Goal: Transaction & Acquisition: Purchase product/service

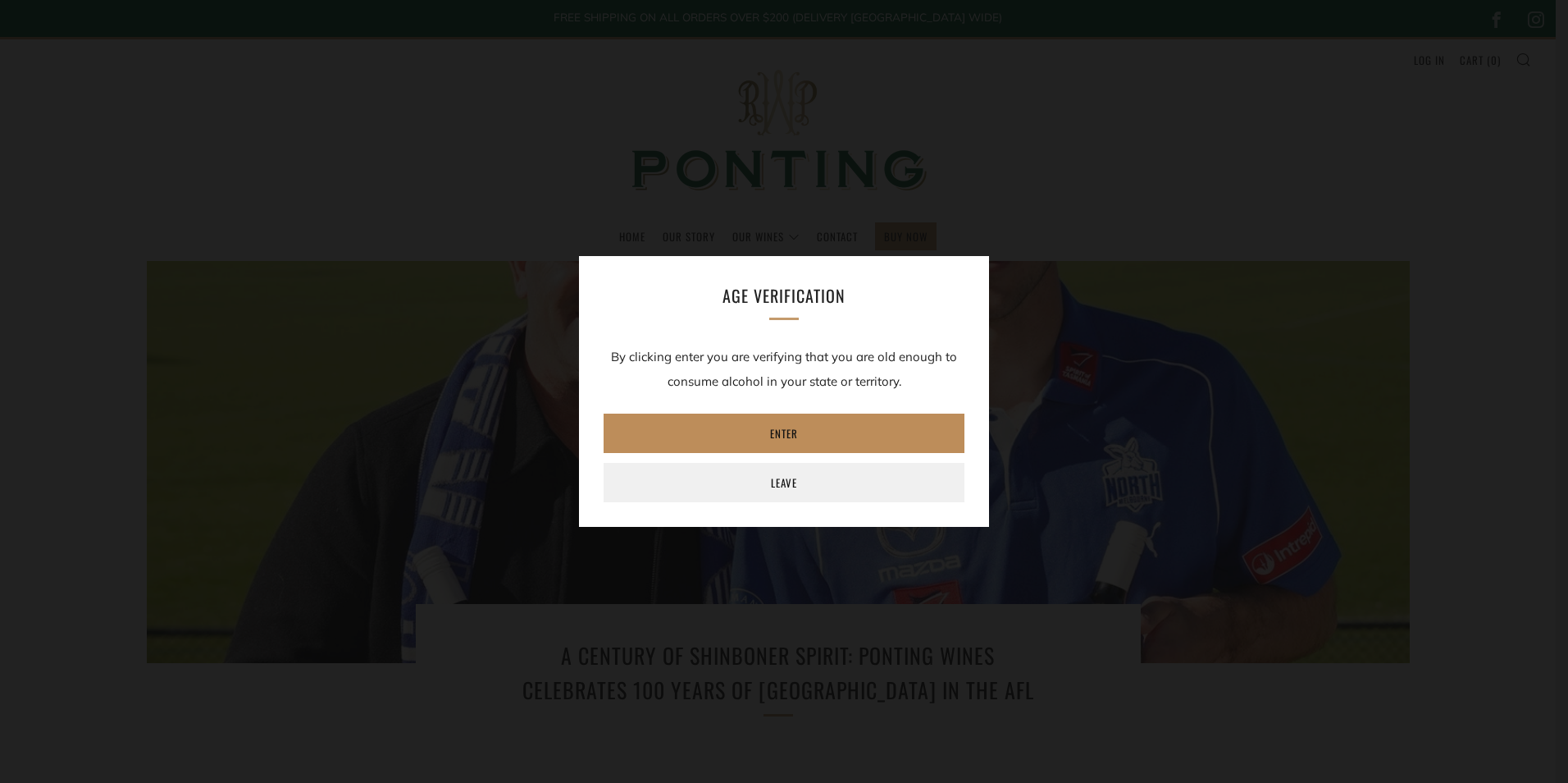
click at [779, 439] on link "Enter" at bounding box center [784, 432] width 361 height 39
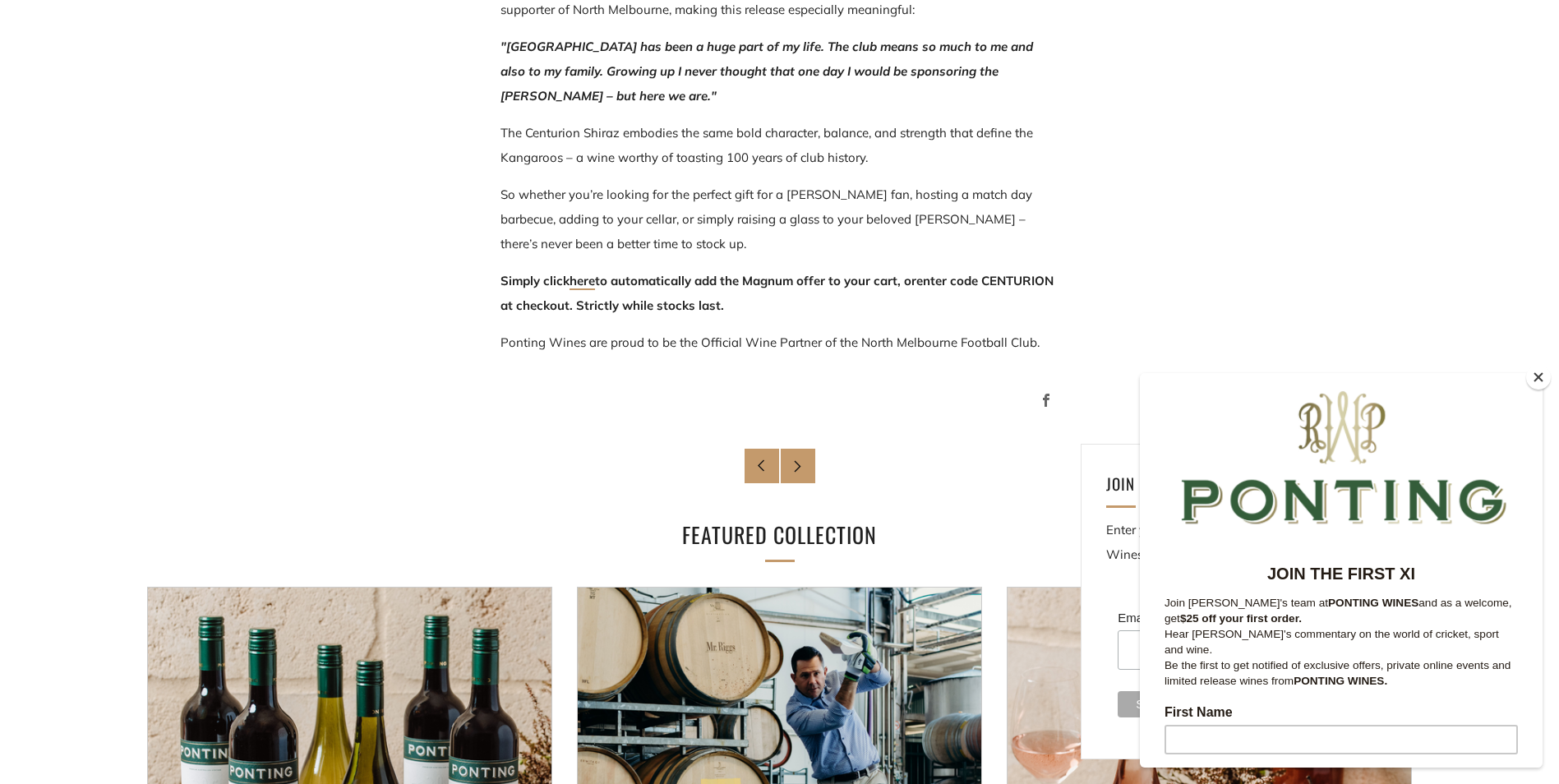
scroll to position [1150, 0]
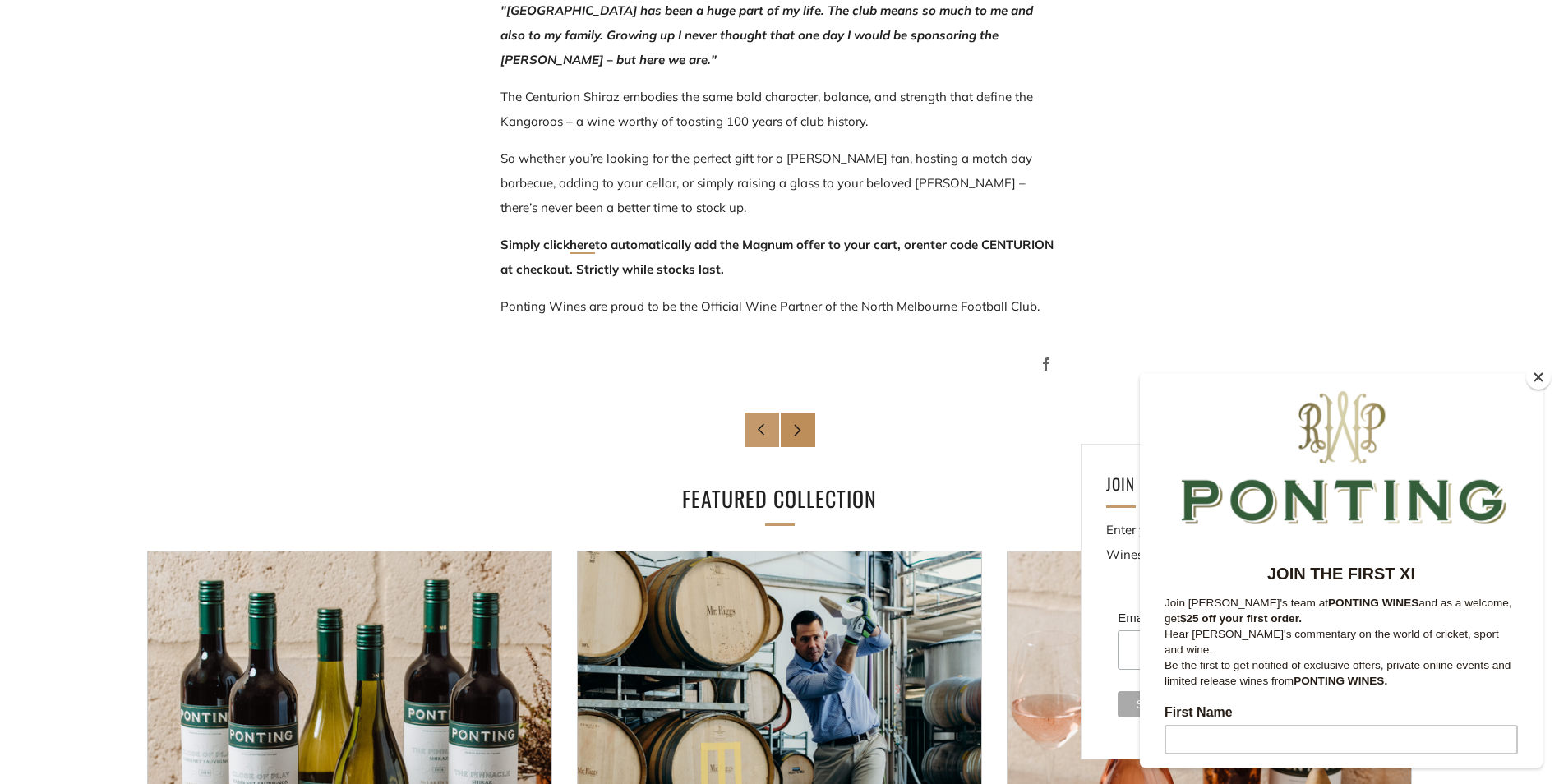
click at [809, 434] on link "Newer Post" at bounding box center [798, 429] width 34 height 34
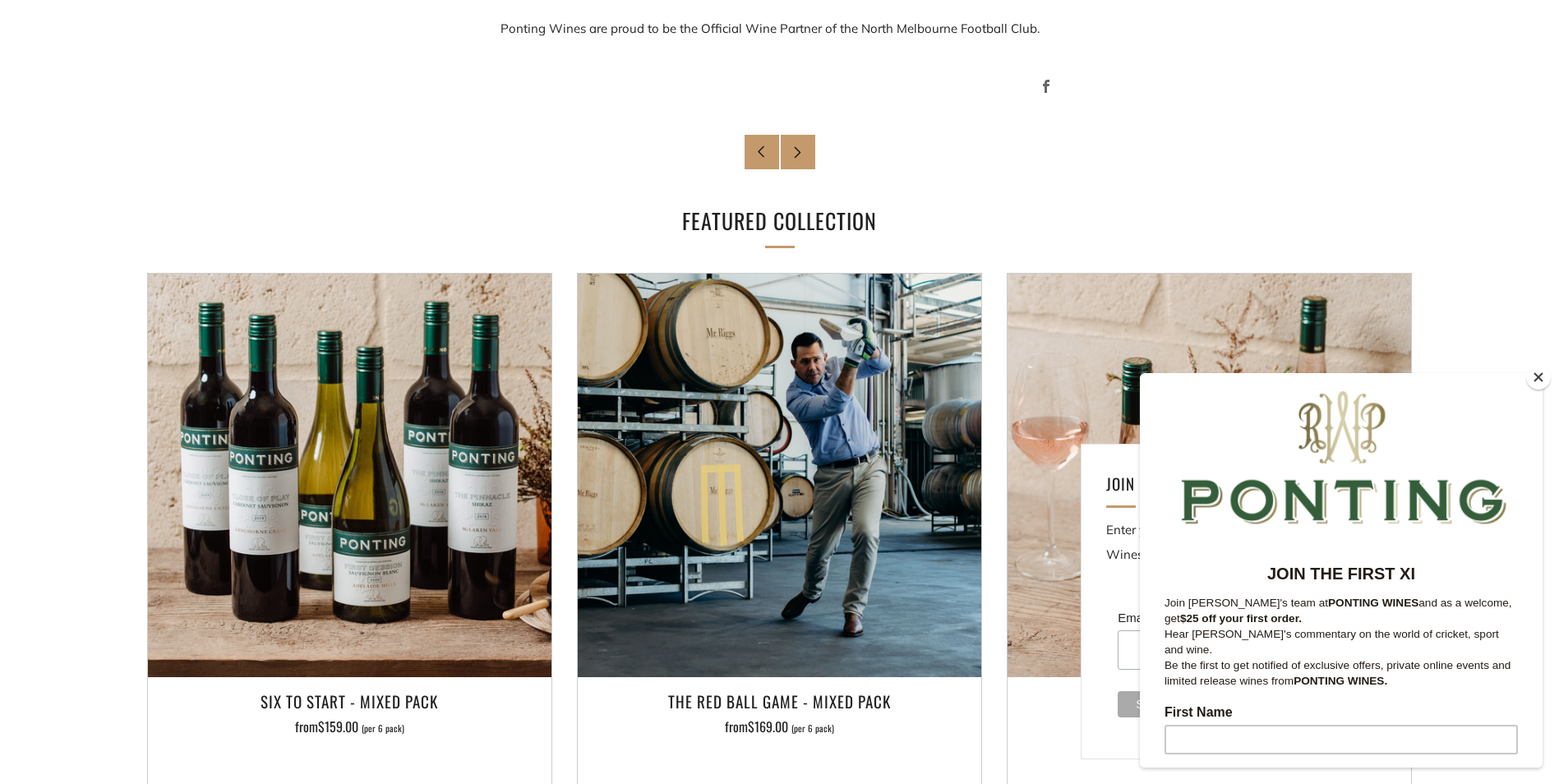
scroll to position [1534, 0]
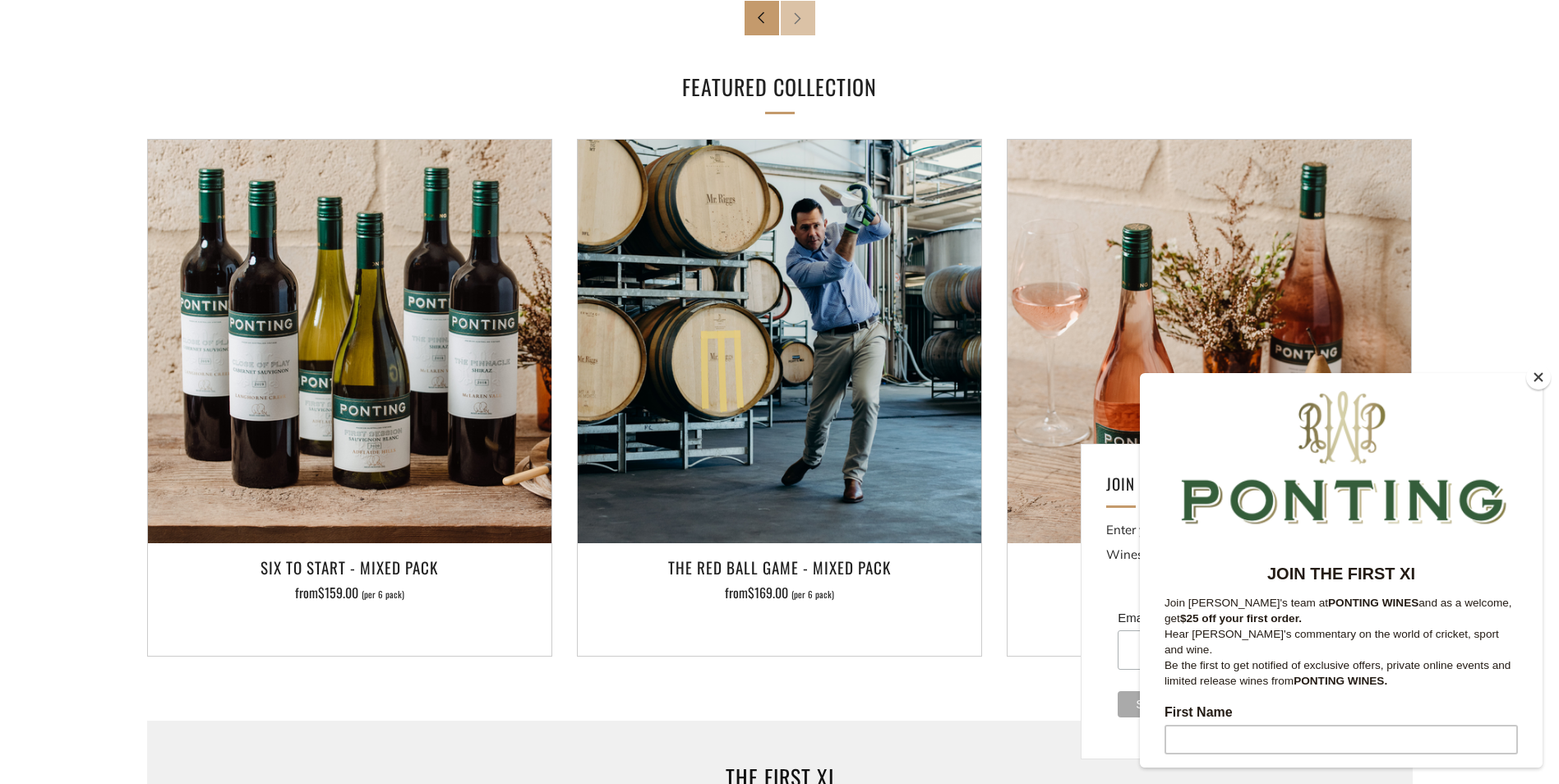
scroll to position [2300, 0]
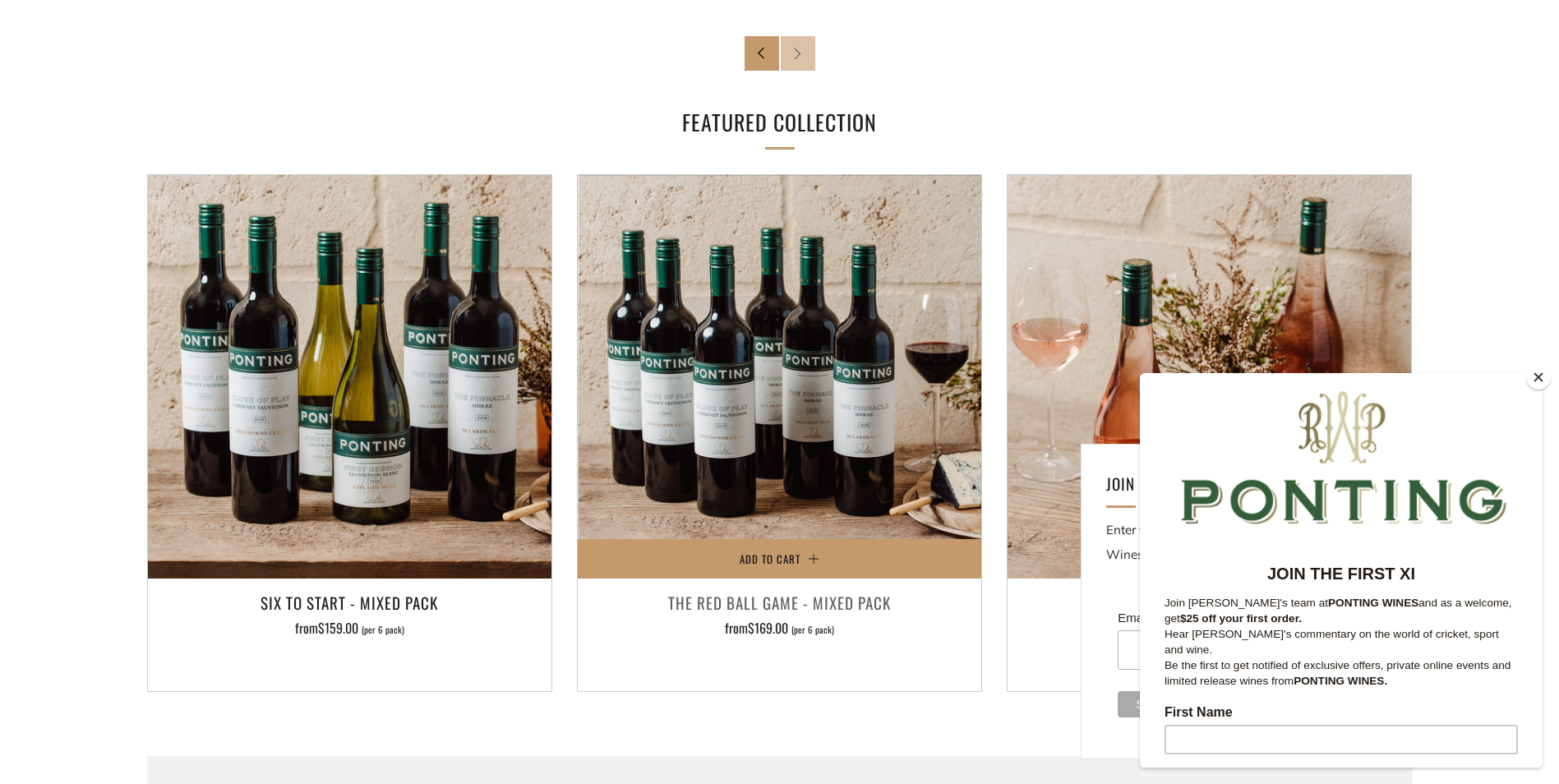
click at [638, 407] on img at bounding box center [780, 376] width 404 height 404
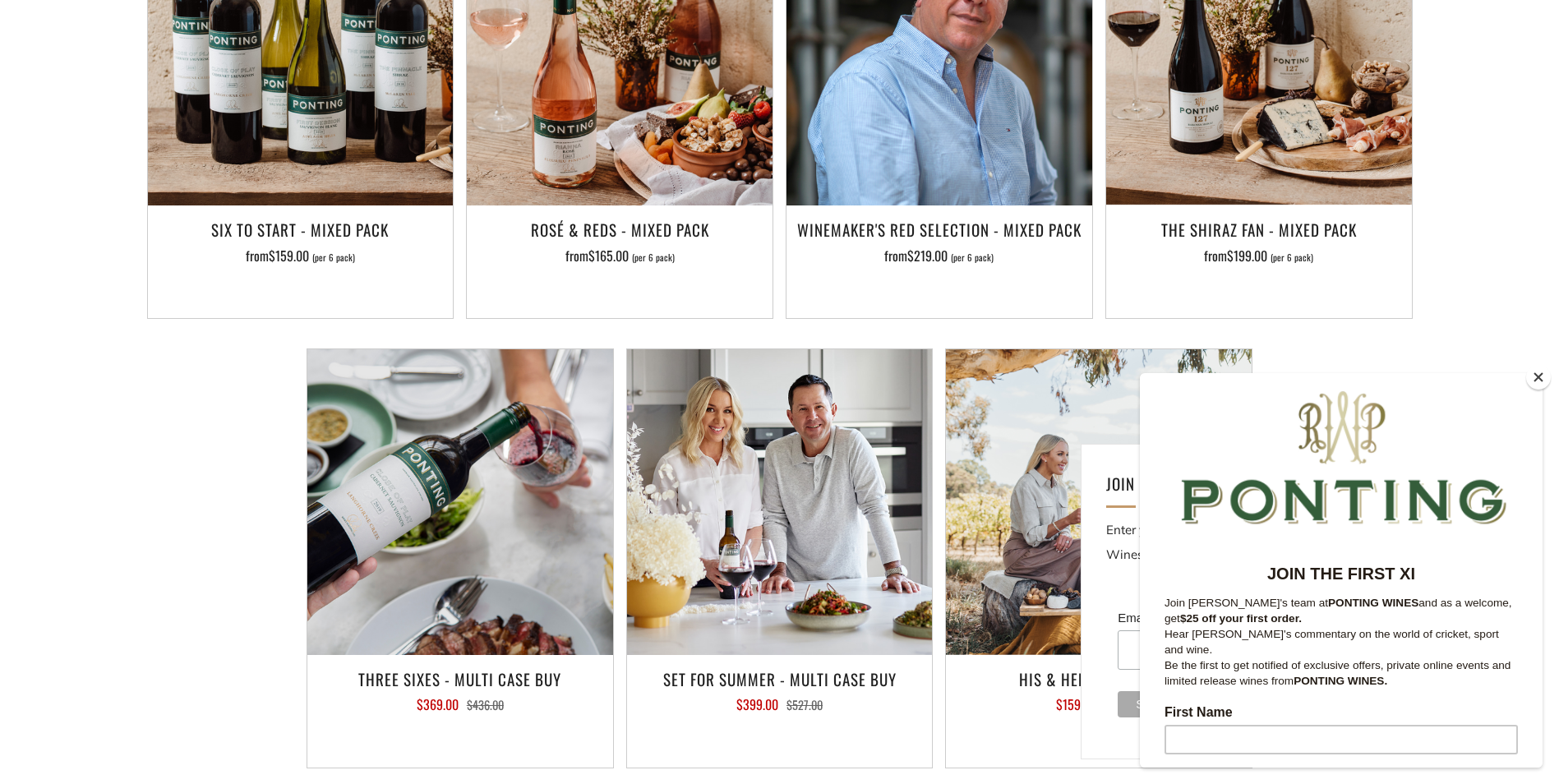
scroll to position [959, 0]
